Goal: Obtain resource: Obtain resource

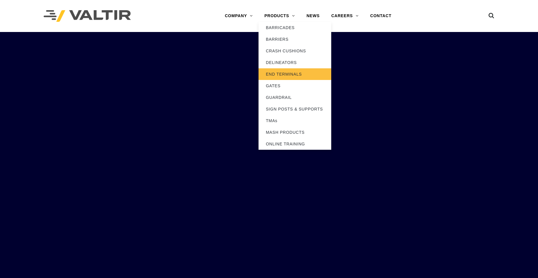
click at [288, 74] on link "END TERMINALS" at bounding box center [295, 74] width 73 height 12
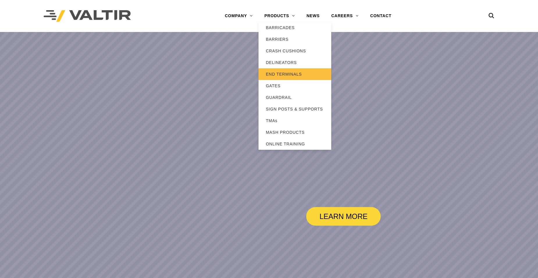
click at [286, 72] on link "END TERMINALS" at bounding box center [295, 74] width 73 height 12
click at [281, 72] on link "END TERMINALS" at bounding box center [295, 74] width 73 height 12
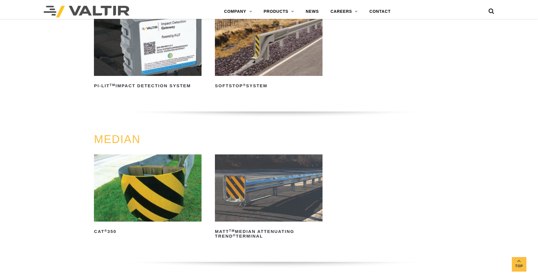
scroll to position [204, 0]
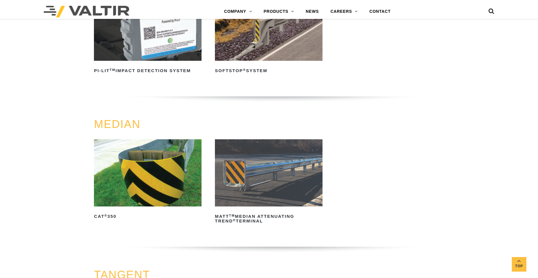
click at [176, 173] on img at bounding box center [148, 172] width 108 height 67
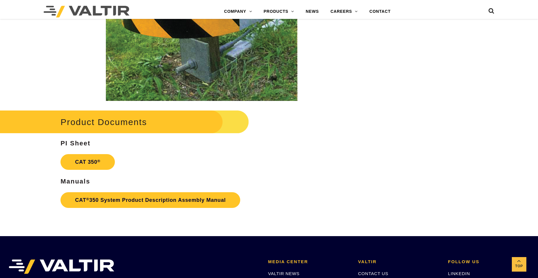
scroll to position [1048, 0]
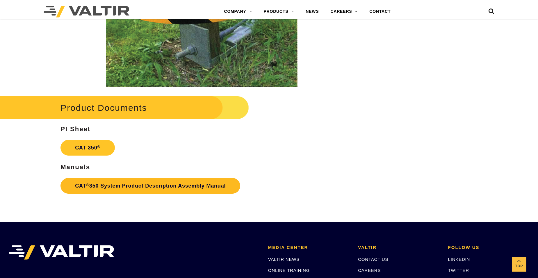
click at [147, 187] on link "CAT ® 350 System Product Description Assembly Manual" at bounding box center [151, 186] width 180 height 16
